Goal: Transaction & Acquisition: Obtain resource

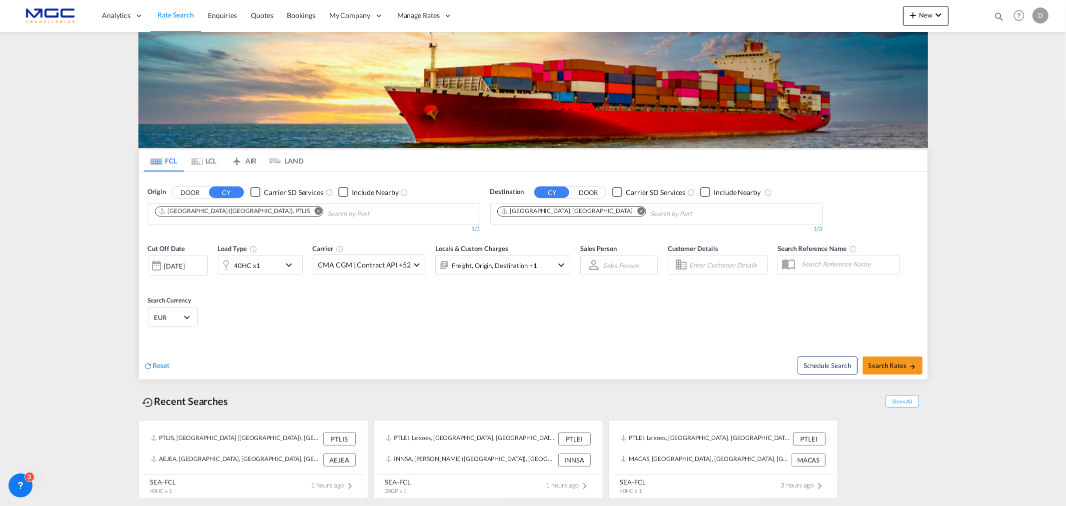
click at [637, 212] on md-icon "Remove" at bounding box center [640, 210] width 7 height 7
click at [512, 206] on body "Analytics Reports Dashboard Rate Search Enquiries Quotes Bookings" at bounding box center [533, 253] width 1066 height 506
click at [314, 208] on md-icon "Remove" at bounding box center [317, 210] width 7 height 7
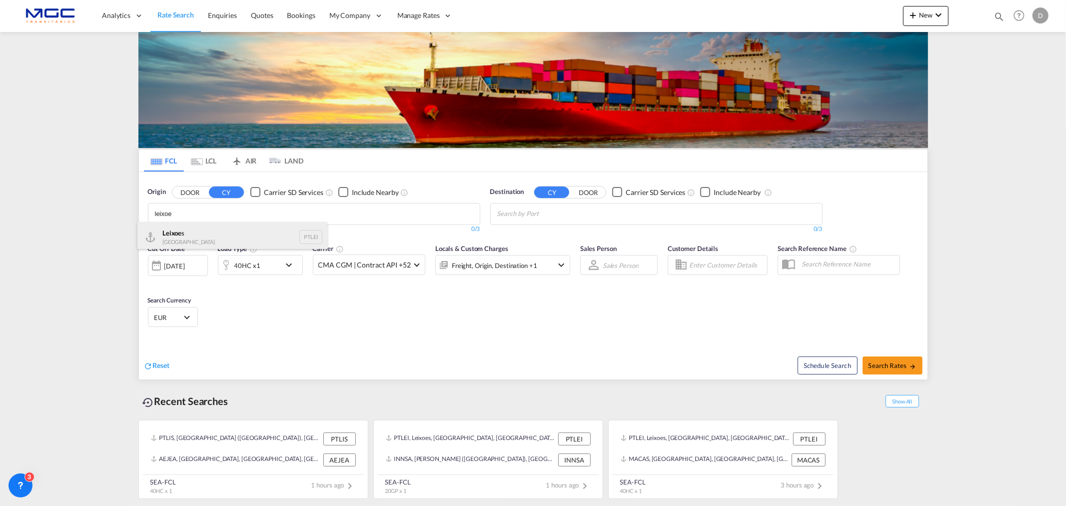
type input "leixoe"
click at [240, 241] on div "Leixoe s Portugal PTLEI" at bounding box center [232, 237] width 190 height 30
click at [590, 210] on body "Analytics Reports Dashboard Rate Search Enquiries Quotes Bookings" at bounding box center [533, 253] width 1066 height 506
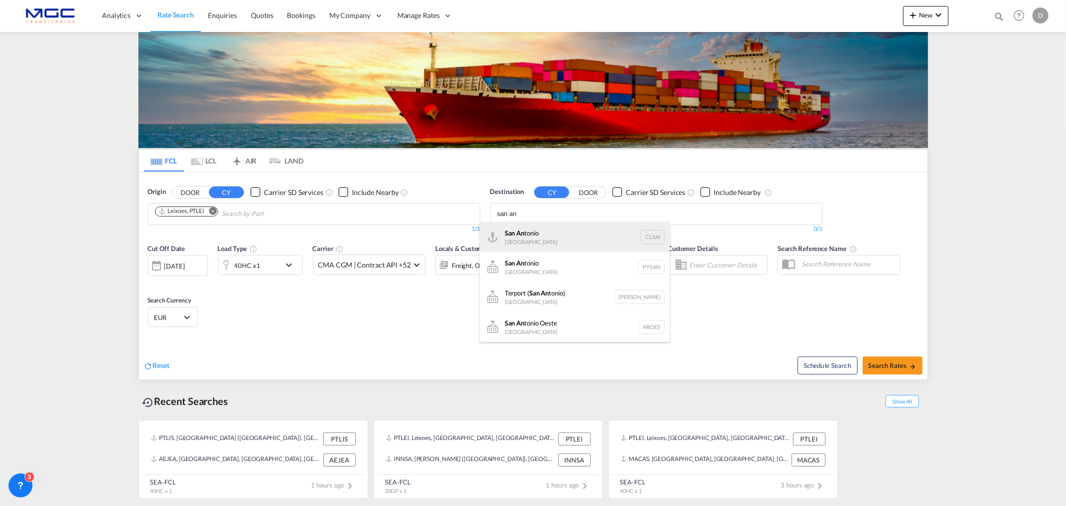
type input "san an"
click at [545, 236] on div "San An tonio [GEOGRAPHIC_DATA] CLSAI" at bounding box center [575, 237] width 190 height 30
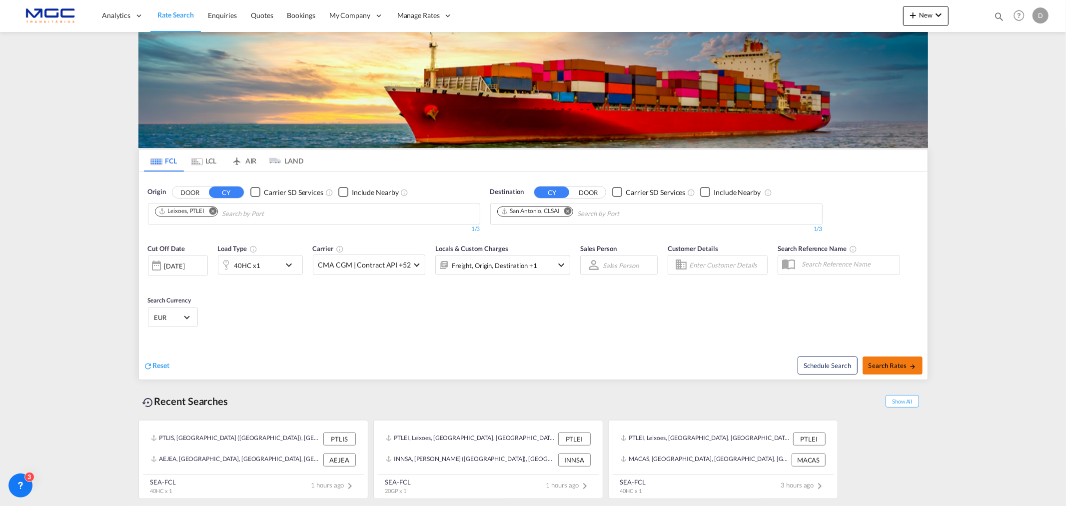
click at [886, 361] on span "Search Rates" at bounding box center [892, 365] width 48 height 8
type input "PTLEI to CLSAI / [DATE]"
